Goal: Complete application form

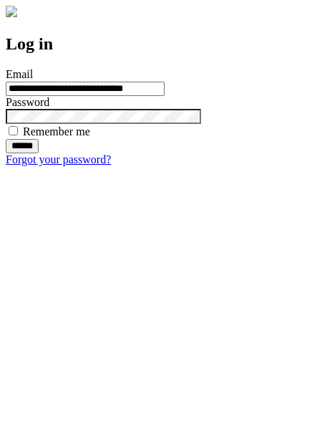
type input "**********"
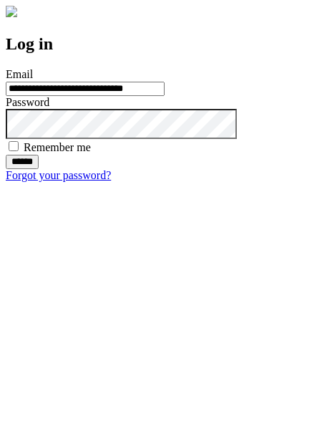
click at [39, 169] on input "******" at bounding box center [22, 162] width 33 height 14
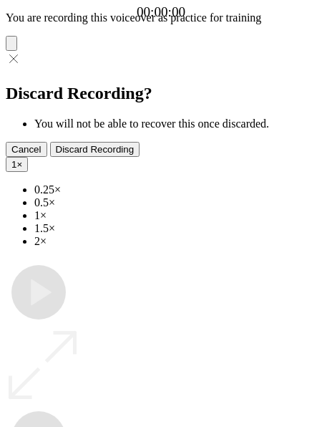
type input "**********"
